Goal: Information Seeking & Learning: Learn about a topic

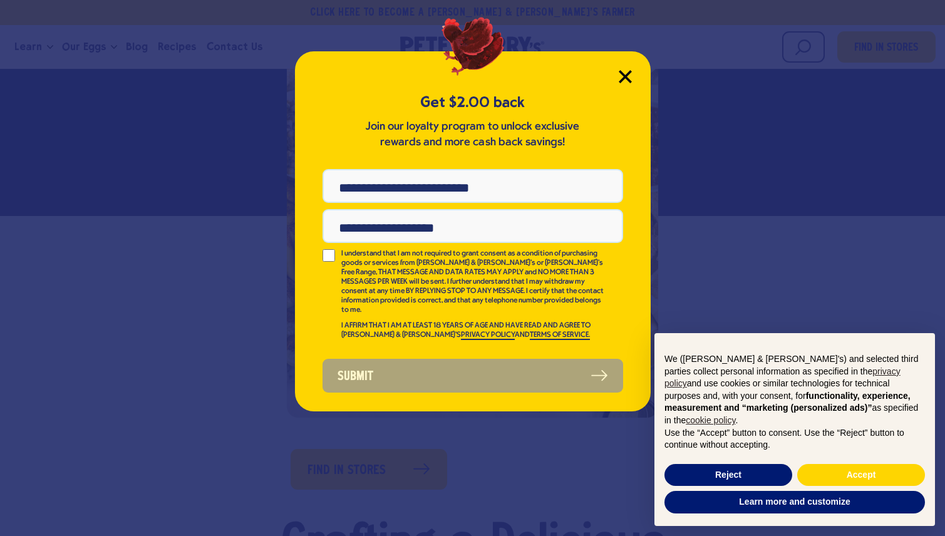
click at [625, 76] on icon "Close Modal" at bounding box center [624, 76] width 11 height 11
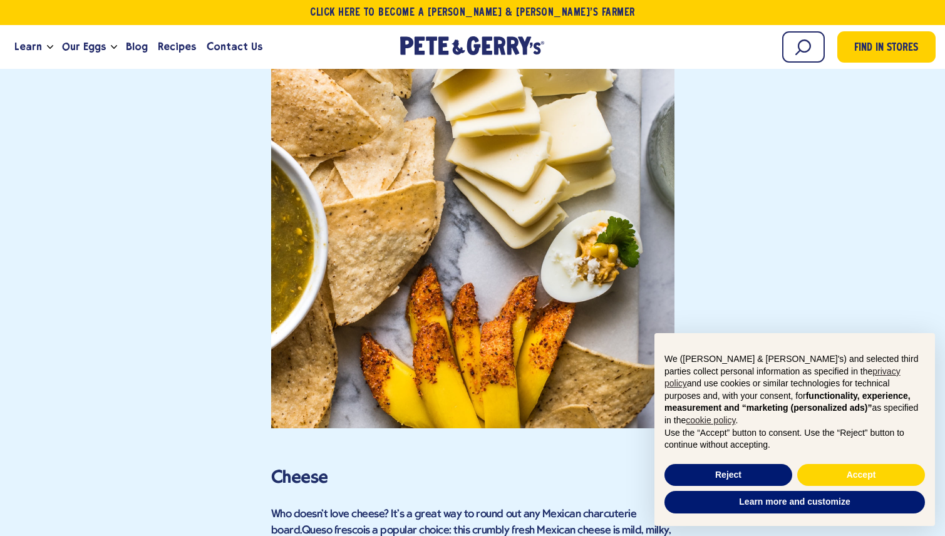
scroll to position [3072, 0]
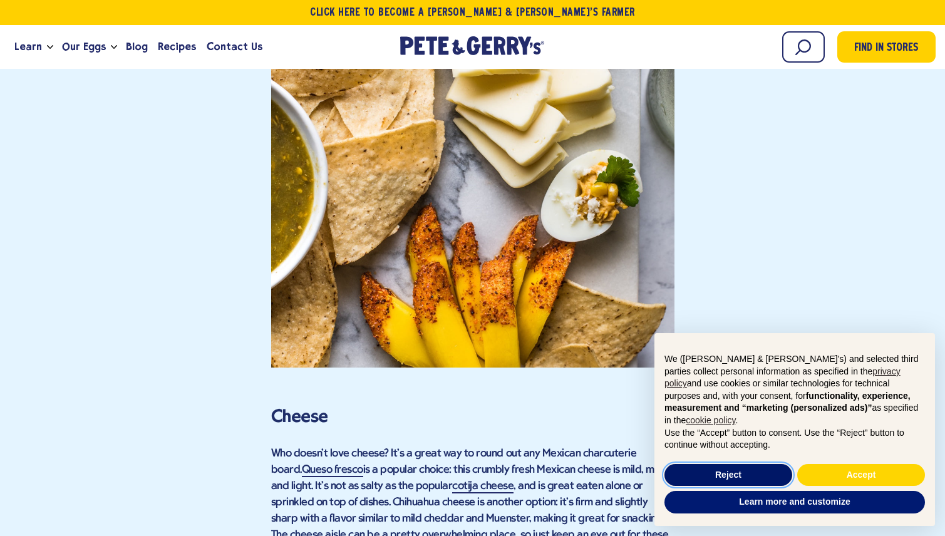
click at [708, 472] on button "Reject" at bounding box center [728, 475] width 128 height 23
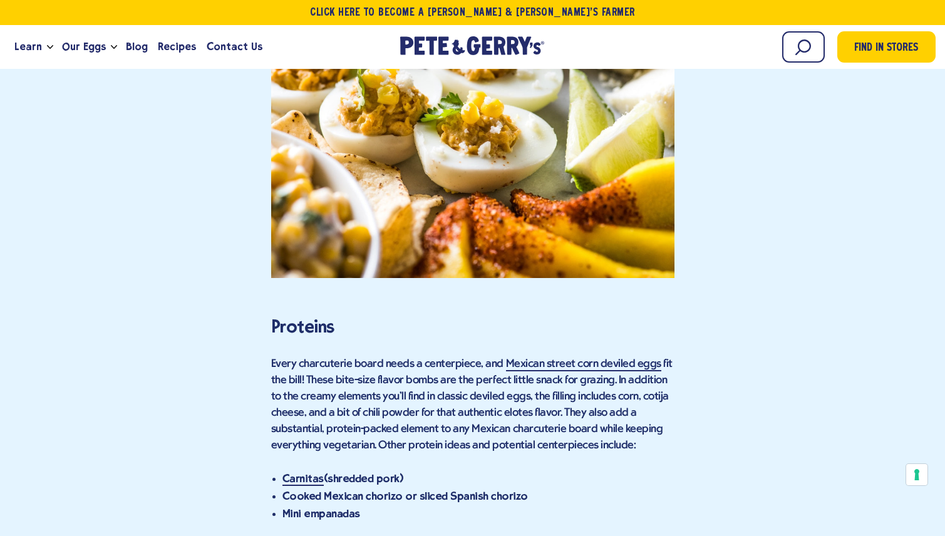
scroll to position [1551, 0]
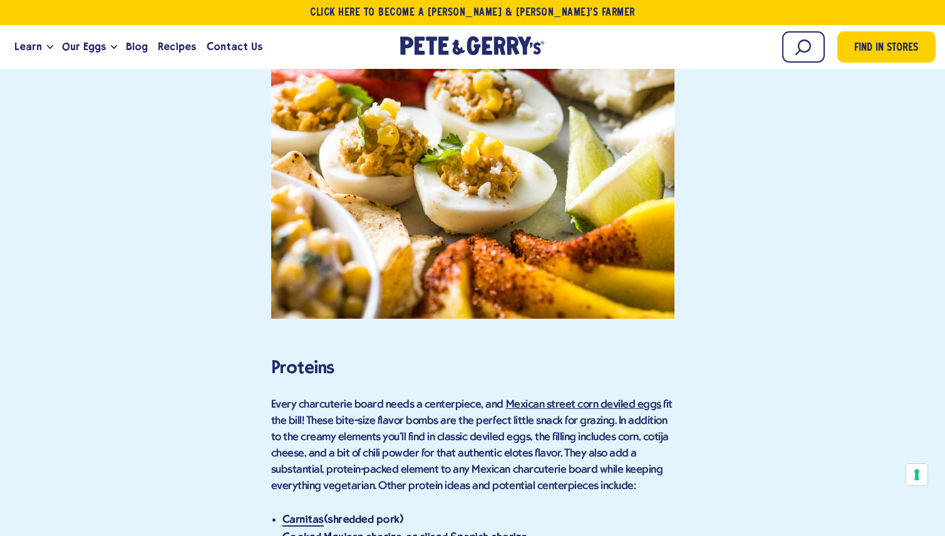
click at [539, 399] on link "Mexican street corn deviled eggs" at bounding box center [583, 405] width 155 height 13
